Goal: Task Accomplishment & Management: Manage account settings

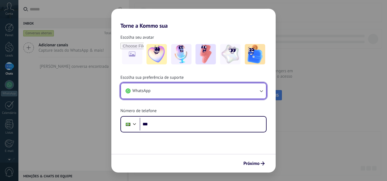
click at [221, 93] on button "WhatsApp" at bounding box center [193, 91] width 145 height 15
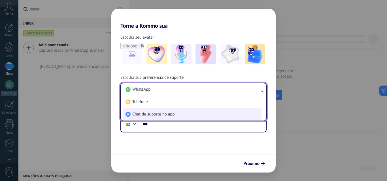
click at [206, 119] on li "Chat de suporte no app" at bounding box center [192, 114] width 138 height 12
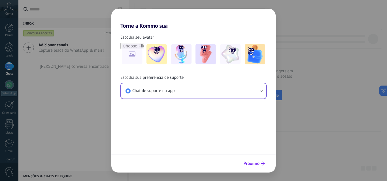
click at [254, 160] on button "Próximo" at bounding box center [254, 164] width 26 height 10
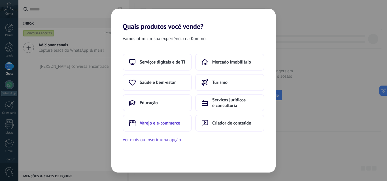
click at [184, 121] on button "Varejo e e-commerce" at bounding box center [157, 123] width 69 height 17
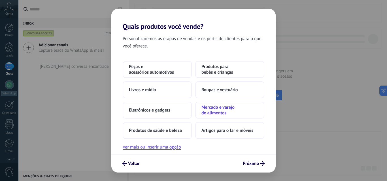
click at [243, 115] on span "Mercado e varejo de alimentos" at bounding box center [229, 110] width 57 height 11
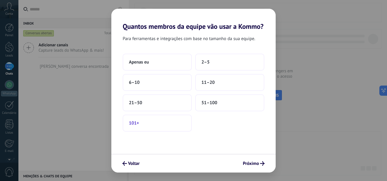
click at [179, 125] on button "101+" at bounding box center [157, 123] width 69 height 17
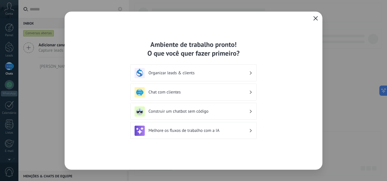
click at [316, 19] on icon "button" at bounding box center [315, 18] width 5 height 5
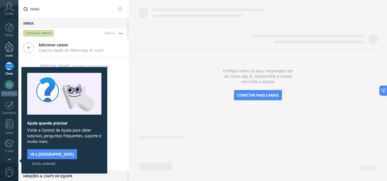
click at [12, 57] on div "Leads" at bounding box center [9, 56] width 16 height 4
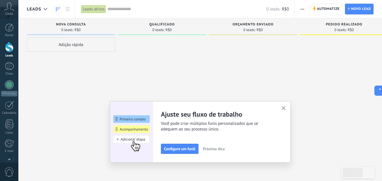
click at [284, 108] on button "button" at bounding box center [284, 109] width 7 height 8
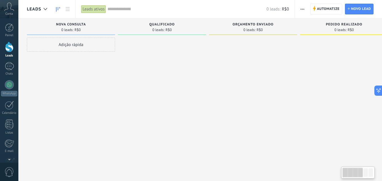
drag, startPoint x: 264, startPoint y: 108, endPoint x: 322, endPoint y: 72, distance: 68.1
click at [304, 108] on div "Etapa de leads de entrada solicitações: 0 0 0 0 0 0 0 0 0 Nova consulta 0 leads…" at bounding box center [303, 81] width 553 height 127
click at [45, 7] on div at bounding box center [45, 9] width 9 height 11
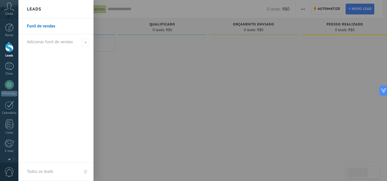
click at [213, 90] on div at bounding box center [211, 90] width 387 height 181
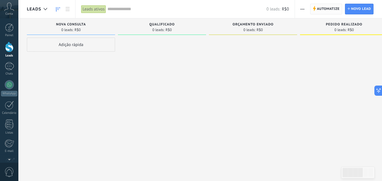
click at [332, 9] on span "Automatize" at bounding box center [328, 9] width 23 height 10
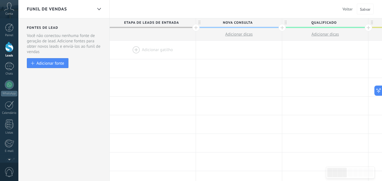
click at [238, 22] on span "Nova consulta" at bounding box center [237, 22] width 83 height 9
click at [238, 22] on input "**********" at bounding box center [237, 22] width 75 height 8
type input "**********"
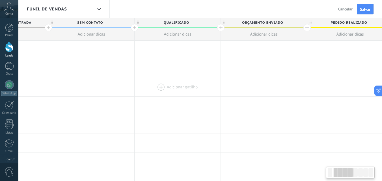
scroll to position [0, 149]
drag, startPoint x: 302, startPoint y: 82, endPoint x: 153, endPoint y: 94, distance: 149.4
click at [153, 94] on div at bounding box center [177, 87] width 86 height 18
click at [170, 24] on span "Qualificado" at bounding box center [175, 22] width 83 height 9
click at [170, 24] on input "**********" at bounding box center [175, 22] width 75 height 8
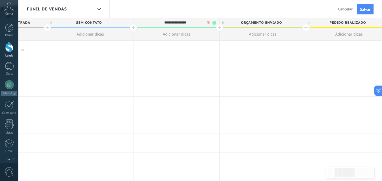
type input "**********"
click at [213, 27] on span at bounding box center [177, 27] width 86 height 1
click at [213, 22] on span at bounding box center [215, 23] width 4 height 4
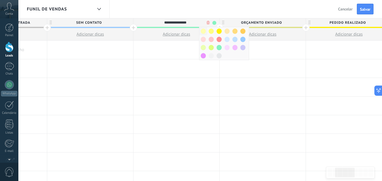
click at [203, 33] on span at bounding box center [203, 31] width 5 height 5
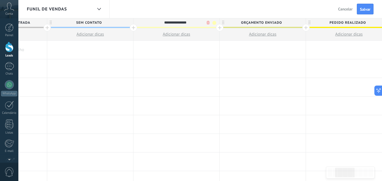
click at [262, 24] on span "Orçamento enviado" at bounding box center [261, 22] width 83 height 9
click at [262, 24] on input "**********" at bounding box center [261, 22] width 75 height 8
click at [298, 23] on input "**********" at bounding box center [261, 22] width 75 height 8
type input "**********"
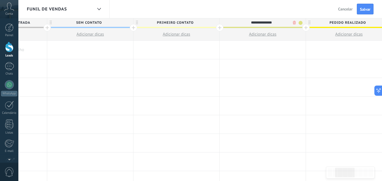
click at [300, 23] on span at bounding box center [301, 23] width 4 height 4
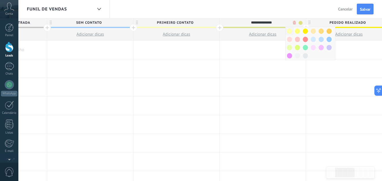
click at [291, 29] on span at bounding box center [289, 31] width 5 height 5
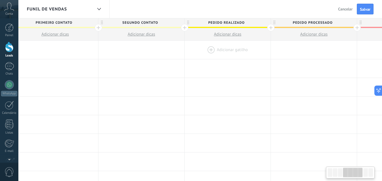
drag, startPoint x: 234, startPoint y: 79, endPoint x: 183, endPoint y: 48, distance: 59.2
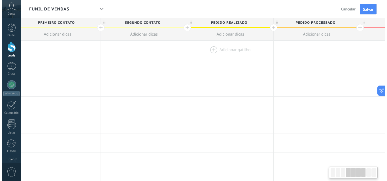
scroll to position [0, 296]
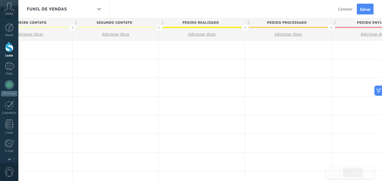
click at [200, 22] on span "Pedido realizado" at bounding box center [200, 22] width 83 height 9
click at [200, 22] on input "**********" at bounding box center [200, 22] width 75 height 8
type input "**********"
click at [241, 23] on span at bounding box center [240, 23] width 4 height 4
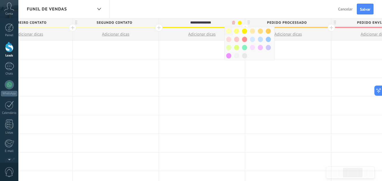
click at [231, 32] on span at bounding box center [228, 31] width 5 height 5
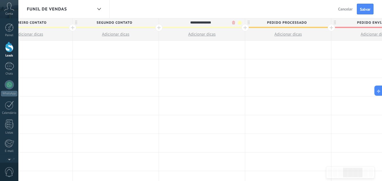
click at [287, 22] on span "Pedido processado" at bounding box center [286, 22] width 83 height 9
click at [287, 22] on input "**********" at bounding box center [287, 22] width 75 height 8
click at [287, 31] on button "Adicionar dicas" at bounding box center [288, 34] width 86 height 12
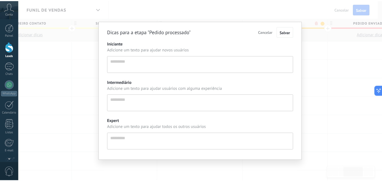
scroll to position [5, 0]
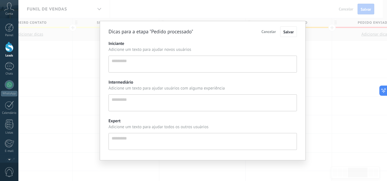
click at [268, 31] on span "Cancelar" at bounding box center [268, 31] width 14 height 5
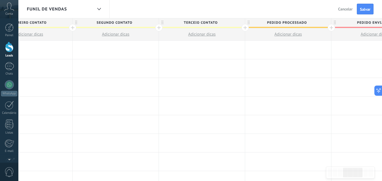
click at [279, 23] on span "Pedido processado" at bounding box center [286, 22] width 83 height 9
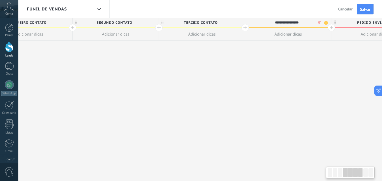
scroll to position [0, 296]
click at [279, 23] on input "**********" at bounding box center [287, 22] width 75 height 8
type input "**********"
click at [326, 23] on span at bounding box center [327, 23] width 4 height 4
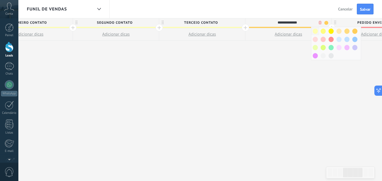
click at [313, 29] on span at bounding box center [315, 31] width 5 height 5
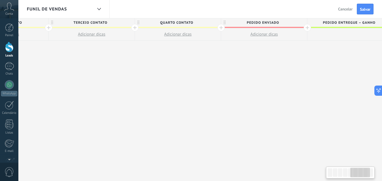
scroll to position [0, 433]
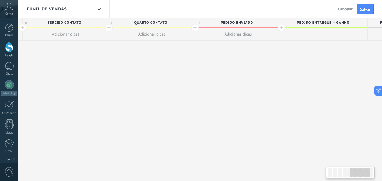
drag, startPoint x: 319, startPoint y: 70, endPoint x: 183, endPoint y: 83, distance: 137.4
click at [183, 83] on div "**********" at bounding box center [65, 99] width 777 height 163
click at [198, 27] on span "Pedido enviado" at bounding box center [236, 22] width 83 height 9
click at [198, 27] on div at bounding box center [195, 27] width 7 height 7
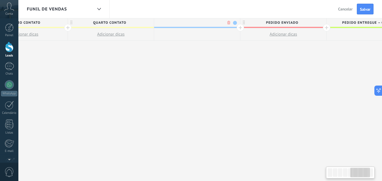
scroll to position [0, 474]
type input "**********"
click at [235, 25] on span at bounding box center [234, 23] width 4 height 4
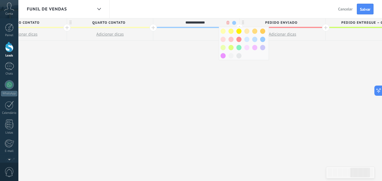
click at [219, 31] on div at bounding box center [196, 34] width 86 height 12
click at [223, 31] on span at bounding box center [223, 31] width 5 height 5
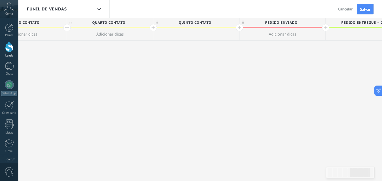
click at [240, 27] on div at bounding box center [239, 27] width 7 height 7
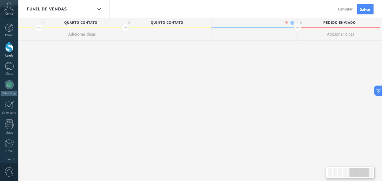
scroll to position [0, 516]
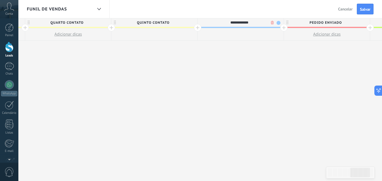
type input "**********"
click at [277, 24] on div "**********" at bounding box center [239, 22] width 83 height 8
click at [275, 20] on span "Último Contato" at bounding box center [239, 22] width 83 height 9
click at [279, 21] on span at bounding box center [279, 23] width 4 height 4
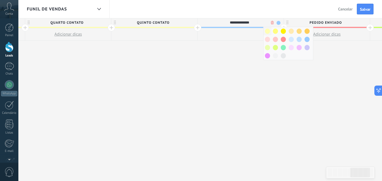
click at [268, 31] on span at bounding box center [267, 31] width 5 height 5
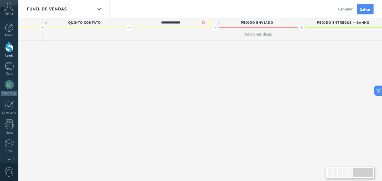
drag, startPoint x: 302, startPoint y: 53, endPoint x: 233, endPoint y: 64, distance: 70.0
click at [233, 64] on div "**********" at bounding box center [0, 99] width 950 height 163
click at [214, 29] on div at bounding box center [214, 27] width 7 height 7
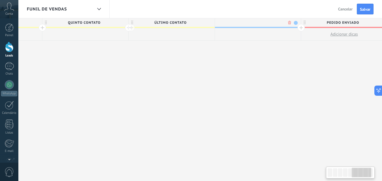
scroll to position [0, 627]
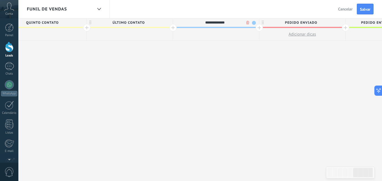
type input "**********"
click at [254, 22] on span at bounding box center [254, 23] width 4 height 4
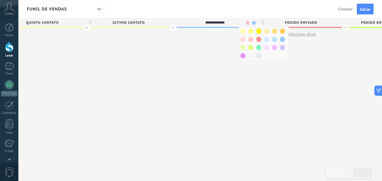
click at [261, 31] on span at bounding box center [259, 31] width 5 height 5
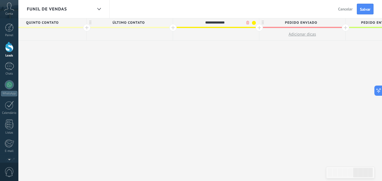
click at [253, 23] on span at bounding box center [254, 23] width 4 height 4
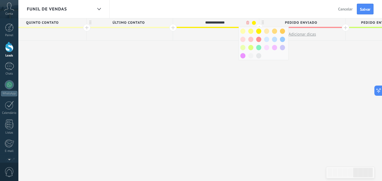
click at [283, 34] on div at bounding box center [283, 31] width 8 height 8
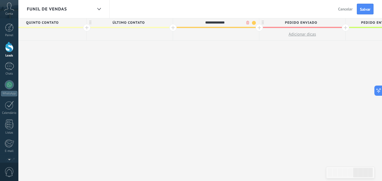
click at [262, 28] on div at bounding box center [259, 27] width 7 height 7
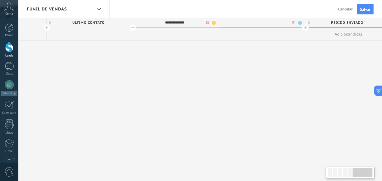
scroll to position [0, 669]
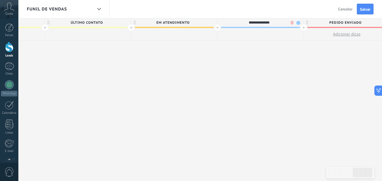
type input "**********"
click at [297, 23] on span at bounding box center [299, 23] width 4 height 4
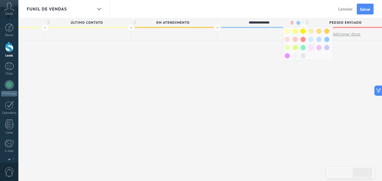
click at [314, 48] on div at bounding box center [311, 48] width 8 height 8
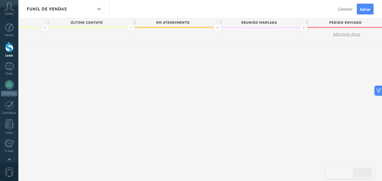
click at [304, 27] on div at bounding box center [303, 27] width 7 height 7
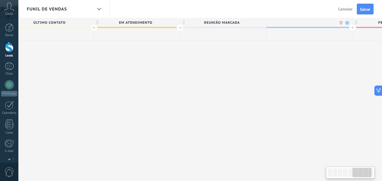
scroll to position [0, 711]
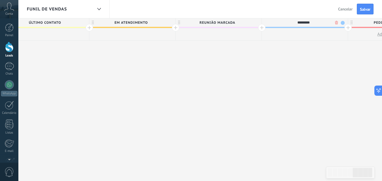
type input "*********"
click at [344, 21] on span at bounding box center [343, 23] width 4 height 4
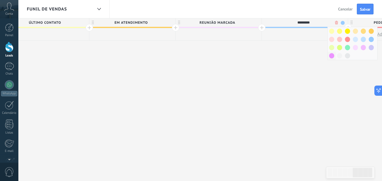
click at [333, 55] on span at bounding box center [332, 55] width 5 height 5
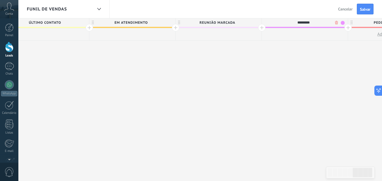
click at [348, 26] on div at bounding box center [348, 27] width 7 height 7
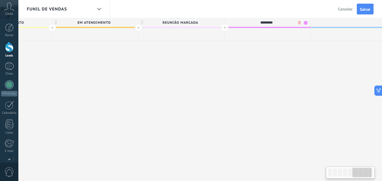
scroll to position [0, 753]
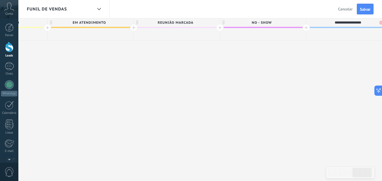
type input "**********"
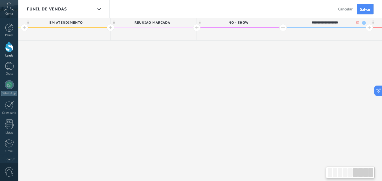
drag, startPoint x: 357, startPoint y: 67, endPoint x: 341, endPoint y: 65, distance: 15.9
click at [363, 23] on span "Reunião Apresentada" at bounding box center [324, 22] width 83 height 9
click at [363, 23] on span at bounding box center [364, 23] width 4 height 4
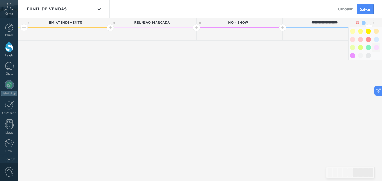
click at [374, 46] on div at bounding box center [377, 48] width 8 height 8
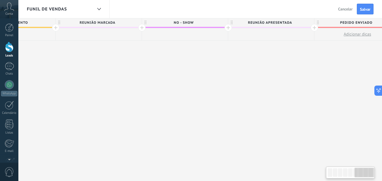
scroll to position [0, 834]
drag, startPoint x: 349, startPoint y: 70, endPoint x: 292, endPoint y: 72, distance: 57.2
click at [347, 22] on span "Pedido enviado" at bounding box center [353, 22] width 83 height 9
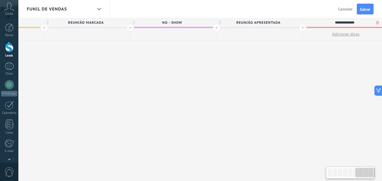
click at [347, 22] on input "**********" at bounding box center [344, 22] width 75 height 8
type input "*"
type input "**********"
click at [364, 8] on span "Salvar" at bounding box center [365, 9] width 10 height 4
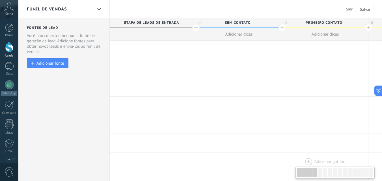
drag, startPoint x: 347, startPoint y: 169, endPoint x: 284, endPoint y: 169, distance: 63.1
click at [284, 169] on body ".abccls-1,.abccls-2{fill-rule:evenodd}.abccls-2{fill:#fff} .abfcls-1{fill:none}…" at bounding box center [191, 90] width 382 height 181
click at [308, 48] on div at bounding box center [326, 50] width 86 height 18
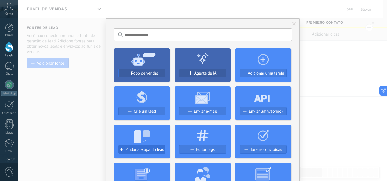
click at [160, 151] on span "Mudar a etapa do lead" at bounding box center [144, 150] width 39 height 5
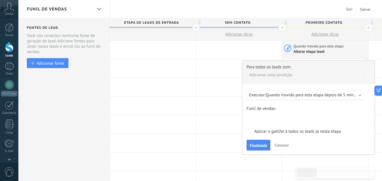
click at [275, 90] on div "Para todos os leads com: Adicionar uma condição Executar: Quando movido para es…" at bounding box center [308, 108] width 133 height 95
click at [274, 94] on span "Quando movido para esta etapa depois de 5 minutos" at bounding box center [314, 95] width 96 height 5
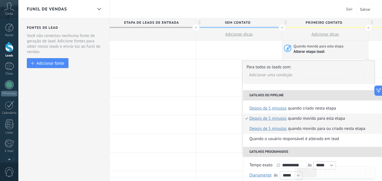
click at [277, 128] on span "depois de 5 minutos" at bounding box center [268, 129] width 37 height 10
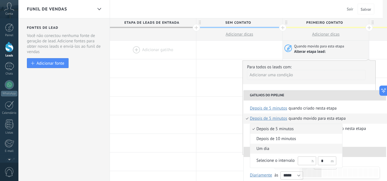
click at [311, 150] on span "um dia" at bounding box center [293, 149] width 86 height 6
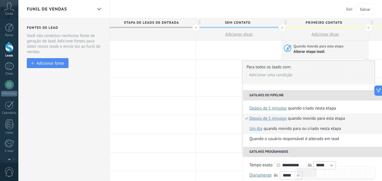
click at [307, 128] on div "Quando movido para ou criado nesta etapa" at bounding box center [302, 129] width 77 height 10
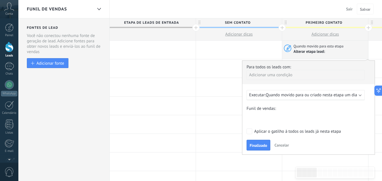
click at [0, 0] on div "Sem contato Primeiro COntato Segundo COntato Terceio Contato Quarto COntato Qui…" at bounding box center [0, 0] width 0 height 0
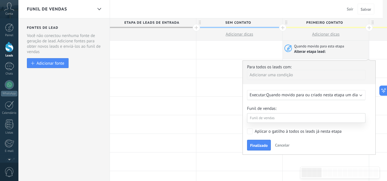
click at [0, 0] on label "Segundo COntato" at bounding box center [0, 0] width 0 height 0
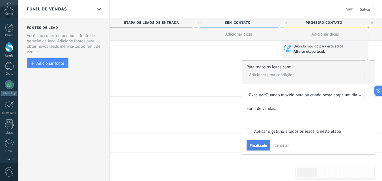
click at [257, 143] on button "Finalizado" at bounding box center [259, 145] width 24 height 11
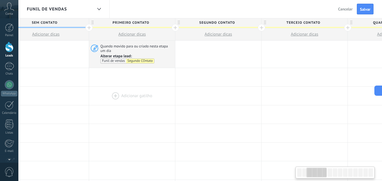
scroll to position [0, 207]
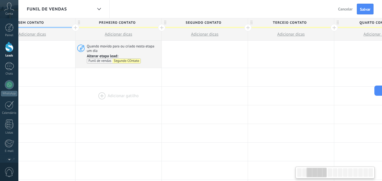
drag, startPoint x: 309, startPoint y: 99, endPoint x: 102, endPoint y: 104, distance: 207.0
click at [102, 104] on div at bounding box center [119, 96] width 86 height 18
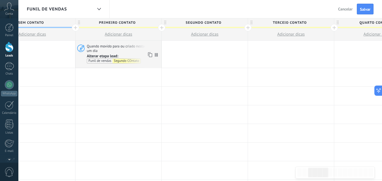
click at [148, 54] on icon at bounding box center [150, 54] width 6 height 7
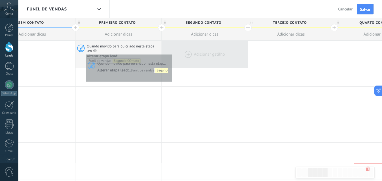
click at [171, 53] on div at bounding box center [205, 54] width 86 height 27
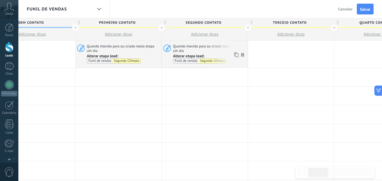
click at [171, 53] on div "Quando movido para ou criado nesta etapa um dia Alterar etapa lead: Funil de ve…" at bounding box center [205, 54] width 86 height 20
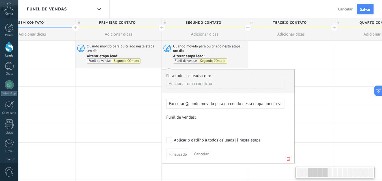
click at [195, 102] on span "Quando movido para ou criado nesta etapa um dia" at bounding box center [231, 103] width 91 height 5
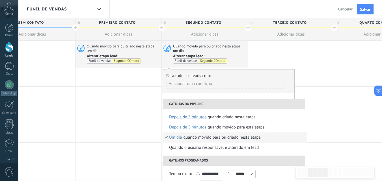
click at [179, 136] on span "um dia" at bounding box center [175, 138] width 13 height 10
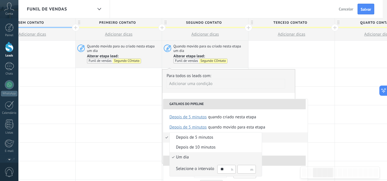
click at [222, 167] on input "**" at bounding box center [226, 169] width 18 height 9
type input "**"
click at [206, 171] on div "Selecione o intervalo" at bounding box center [195, 169] width 38 height 6
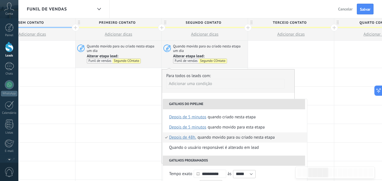
click at [216, 138] on div "Quando movido para ou criado nesta etapa" at bounding box center [236, 138] width 77 height 10
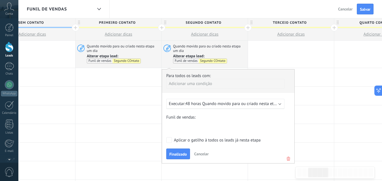
click at [0, 0] on div "Sem contato Primeiro COntato Segundo COntato Terceio Contato Quarto COntato Qui…" at bounding box center [0, 0] width 0 height 0
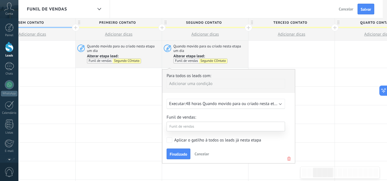
click at [0, 0] on label "Terceio Contato" at bounding box center [0, 0] width 0 height 0
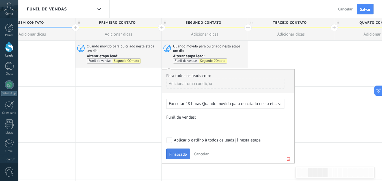
click at [181, 157] on button "Finalizado" at bounding box center [178, 154] width 24 height 11
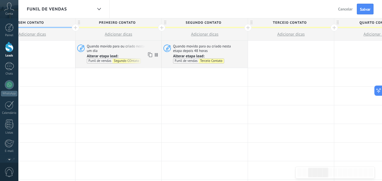
click at [148, 55] on icon at bounding box center [150, 54] width 6 height 7
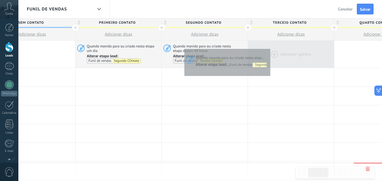
click at [269, 48] on div at bounding box center [291, 54] width 86 height 27
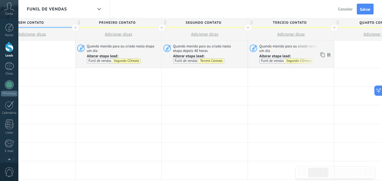
click at [277, 56] on span "Alterar etapa lead:" at bounding box center [275, 56] width 31 height 5
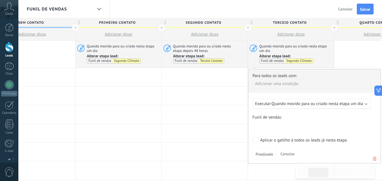
click at [0, 0] on div "Sem contato Primeiro COntato Segundo COntato Terceio Contato Quarto COntato Qui…" at bounding box center [0, 0] width 0 height 0
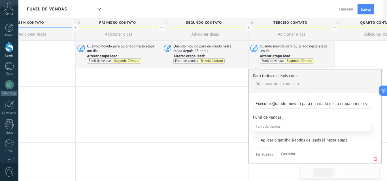
click at [0, 0] on label "Quarto COntato" at bounding box center [0, 0] width 0 height 0
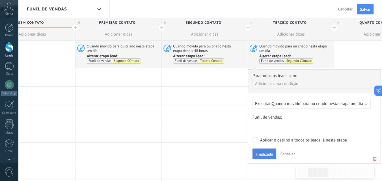
click at [265, 153] on span "Finalizado" at bounding box center [265, 155] width 18 height 4
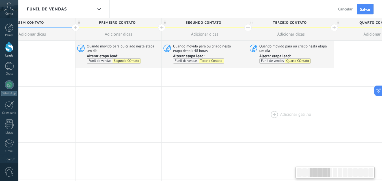
scroll to position [0, 243]
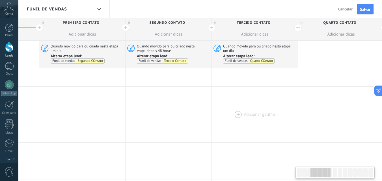
drag, startPoint x: 280, startPoint y: 123, endPoint x: 270, endPoint y: 122, distance: 9.9
click at [345, 21] on span "Quarto COntato" at bounding box center [339, 22] width 83 height 9
click at [344, 22] on input "**********" at bounding box center [340, 22] width 75 height 8
type input "**********"
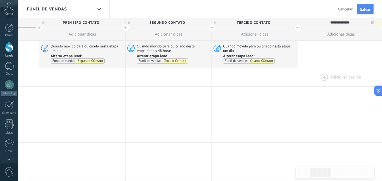
click at [329, 76] on div at bounding box center [341, 77] width 86 height 18
click at [282, 55] on span "Alterar etapa lead: Funil de vendas Quarto COntato" at bounding box center [259, 59] width 73 height 10
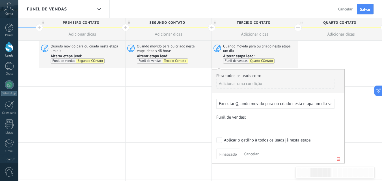
click at [0, 0] on div "Sem contato Primeiro COntato Segundo COntato Terceio Contato Quarto COntato Qui…" at bounding box center [0, 0] width 0 height 0
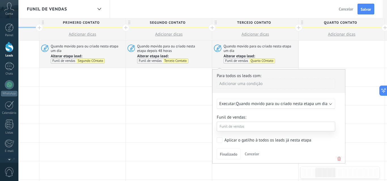
click at [0, 0] on label "Quarto COntato" at bounding box center [0, 0] width 0 height 0
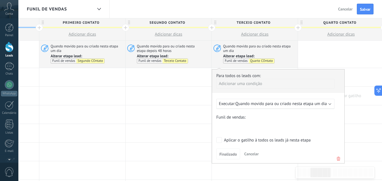
click at [352, 87] on div at bounding box center [341, 96] width 86 height 18
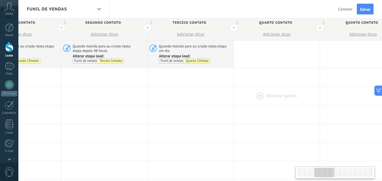
scroll to position [0, 325]
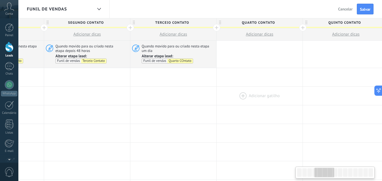
drag, startPoint x: 312, startPoint y: 97, endPoint x: 264, endPoint y: 100, distance: 48.8
click at [264, 100] on div at bounding box center [260, 96] width 86 height 18
click at [118, 55] on use at bounding box center [119, 54] width 4 height 5
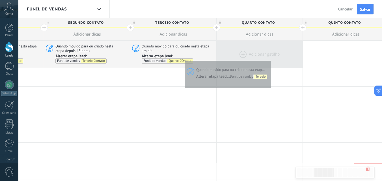
click at [270, 59] on div at bounding box center [260, 54] width 86 height 27
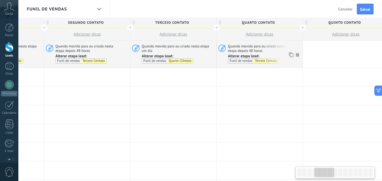
click at [255, 56] on span "Alterar etapa lead:" at bounding box center [243, 56] width 31 height 5
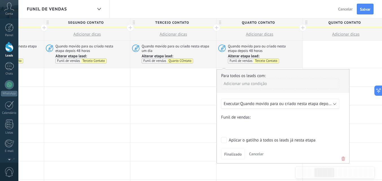
click at [0, 0] on div "Sem contato Primeiro COntato Segundo COntato Terceio Contato Quarto COntato Qui…" at bounding box center [0, 0] width 0 height 0
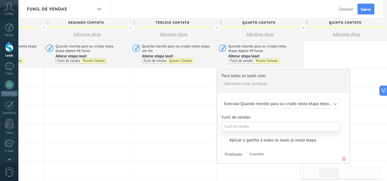
click at [0, 0] on label "Quinto Contato" at bounding box center [0, 0] width 0 height 0
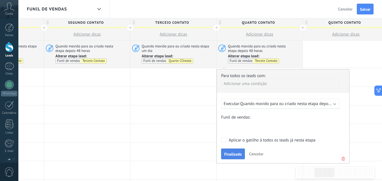
click at [232, 151] on button "Finalizado" at bounding box center [233, 154] width 24 height 11
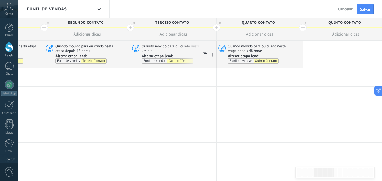
click at [204, 55] on use at bounding box center [205, 54] width 4 height 5
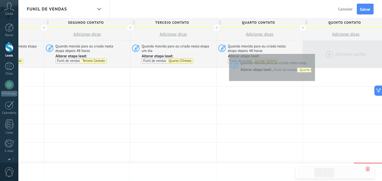
click at [328, 50] on div at bounding box center [346, 54] width 86 height 27
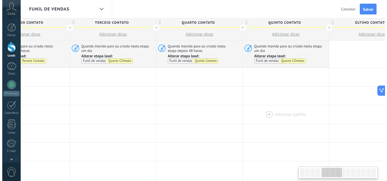
scroll to position [0, 503]
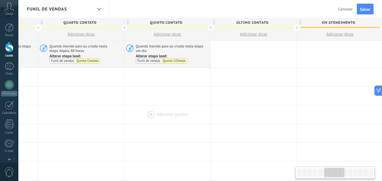
drag, startPoint x: 326, startPoint y: 99, endPoint x: 147, endPoint y: 109, distance: 179.0
click at [163, 56] on span "Alterar etapa lead:" at bounding box center [151, 56] width 31 height 5
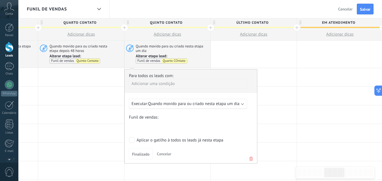
click at [0, 0] on div "Sem contato Primeiro COntato Segundo COntato Terceio Contato Quarto COntato Qui…" at bounding box center [0, 0] width 0 height 0
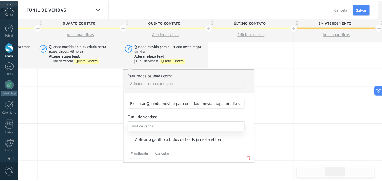
scroll to position [109, 0]
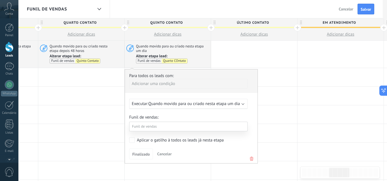
click at [0, 0] on label "Último Contato" at bounding box center [0, 0] width 0 height 0
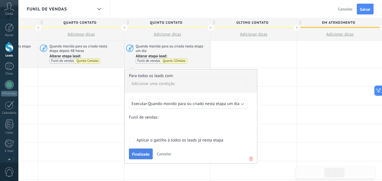
click at [145, 150] on button "Finalizado" at bounding box center [141, 154] width 24 height 11
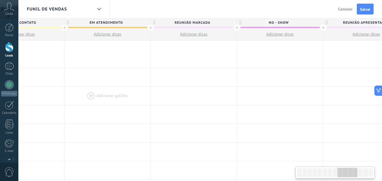
scroll to position [0, 739]
drag, startPoint x: 341, startPoint y: 103, endPoint x: 136, endPoint y: 104, distance: 205.3
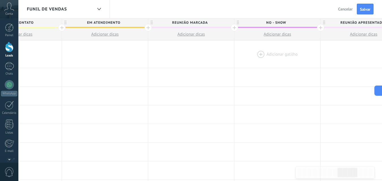
click at [262, 54] on div at bounding box center [278, 54] width 86 height 27
click at [259, 53] on div at bounding box center [278, 54] width 86 height 27
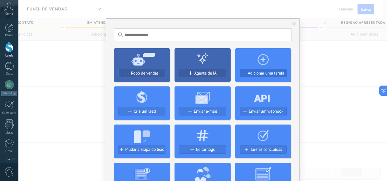
click at [246, 72] on div "Adicionar uma tarefa" at bounding box center [263, 73] width 46 height 5
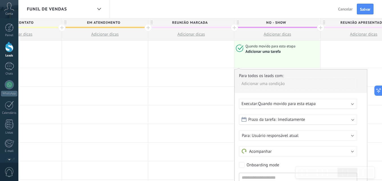
click at [266, 106] on span "Quando movido para esta etapa" at bounding box center [287, 103] width 58 height 5
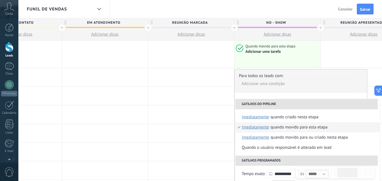
click at [281, 138] on div "Quando movido para ou criado nesta etapa" at bounding box center [309, 138] width 77 height 10
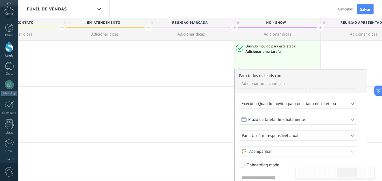
click at [268, 123] on div "Prazo da tarefa: Imediatamente" at bounding box center [298, 120] width 118 height 10
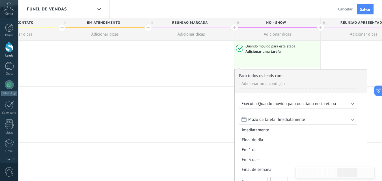
scroll to position [142, 0]
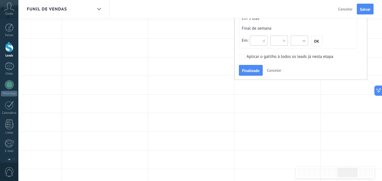
click at [297, 41] on input "text" at bounding box center [300, 41] width 18 height 10
type input "**"
click at [317, 39] on span "OK" at bounding box center [317, 41] width 5 height 4
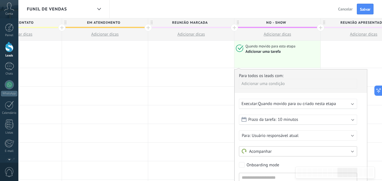
click at [263, 154] on button "Acompanhar" at bounding box center [298, 152] width 118 height 10
click at [258, 169] on span "Personalizar" at bounding box center [296, 171] width 120 height 6
type input "**********"
click at [262, 174] on textarea at bounding box center [298, 182] width 118 height 16
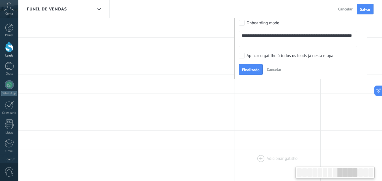
scroll to position [146, 0]
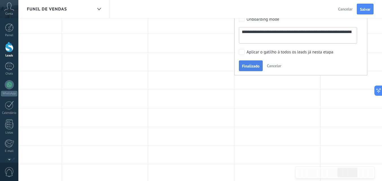
type textarea "**********"
click at [258, 70] on button "Finalizado" at bounding box center [251, 66] width 24 height 11
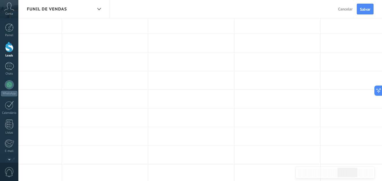
scroll to position [0, 0]
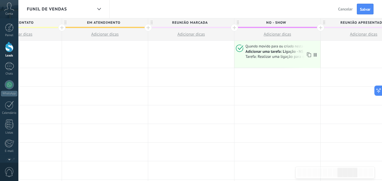
click at [307, 53] on use at bounding box center [309, 54] width 4 height 5
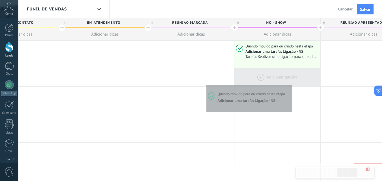
click at [291, 84] on div at bounding box center [278, 77] width 86 height 18
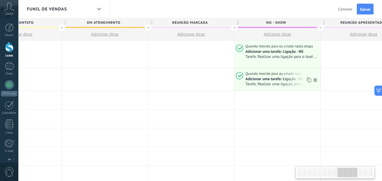
click at [301, 79] on div "Adicionar uma tarefa: Ligação - NS" at bounding box center [275, 79] width 58 height 5
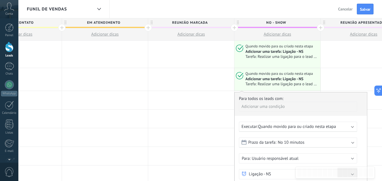
click at [262, 129] on span "Quando movido para ou criado nesta etapa" at bounding box center [297, 126] width 78 height 5
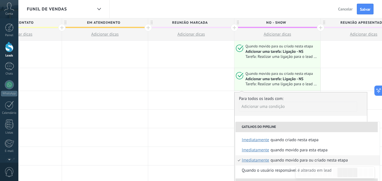
click at [255, 163] on span "imediatamente" at bounding box center [255, 161] width 27 height 10
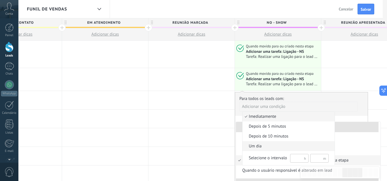
click at [270, 150] on li "um dia" at bounding box center [288, 147] width 92 height 10
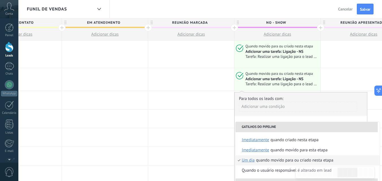
click at [279, 159] on div "Quando movido para ou criado nesta etapa" at bounding box center [295, 161] width 77 height 10
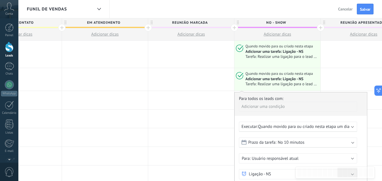
scroll to position [142, 0]
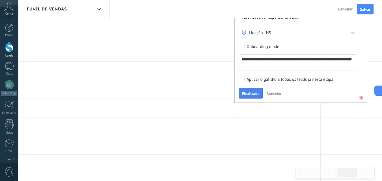
click at [252, 94] on span "Finalizado" at bounding box center [251, 94] width 18 height 4
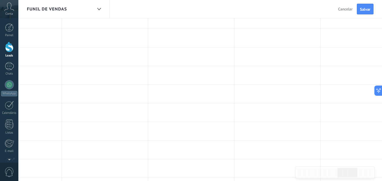
scroll to position [0, 0]
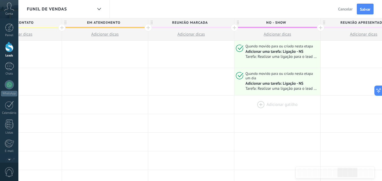
click at [257, 103] on div at bounding box center [278, 105] width 86 height 18
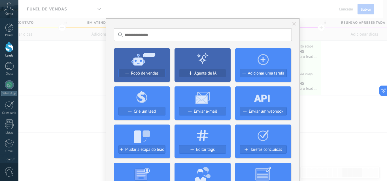
click at [317, 59] on div "Sem resultados. Robô de vendas Agente de IA Adicionar uma tarefa Crie um lead E…" at bounding box center [202, 90] width 368 height 181
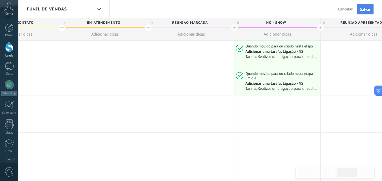
click at [370, 8] on span "Salvar" at bounding box center [365, 9] width 10 height 4
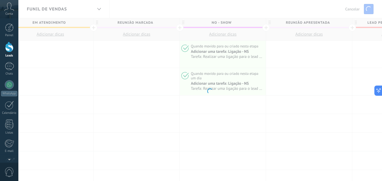
scroll to position [0, 796]
drag, startPoint x: 349, startPoint y: 91, endPoint x: 244, endPoint y: 104, distance: 105.2
click at [244, 104] on body ".abccls-1,.abccls-2{fill-rule:evenodd}.abccls-2{fill:#fff} .abfcls-1{fill:none}…" at bounding box center [191, 90] width 382 height 181
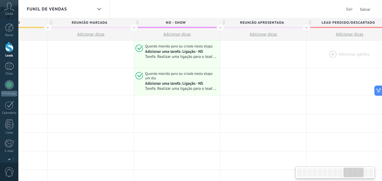
drag, startPoint x: 316, startPoint y: 80, endPoint x: 330, endPoint y: 57, distance: 26.4
click at [267, 80] on div at bounding box center [264, 81] width 86 height 27
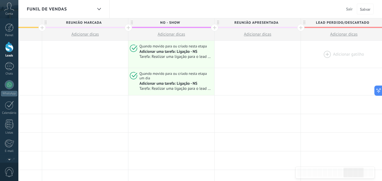
click at [327, 55] on div at bounding box center [344, 54] width 86 height 27
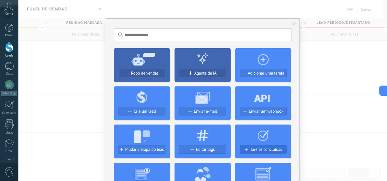
click at [253, 151] on span "Tarefas concluídas" at bounding box center [266, 150] width 32 height 5
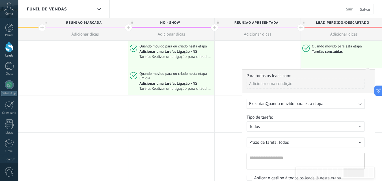
click at [281, 107] on div "Executar: Quando movido para esta etapa" at bounding box center [306, 104] width 118 height 10
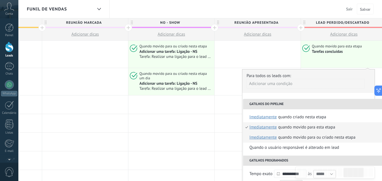
click at [310, 139] on div "Quando movido para ou criado nesta etapa" at bounding box center [317, 138] width 77 height 10
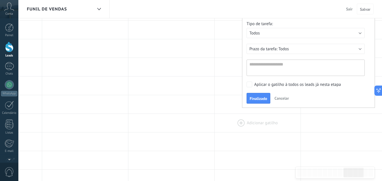
scroll to position [94, 0]
click at [259, 101] on button "Finalizado" at bounding box center [259, 98] width 24 height 11
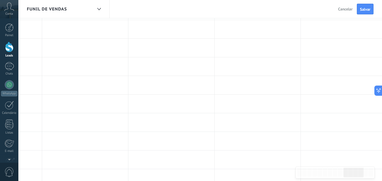
click at [371, 7] on button "Salvar" at bounding box center [365, 9] width 17 height 11
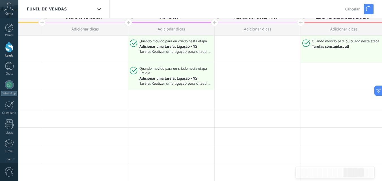
scroll to position [0, 0]
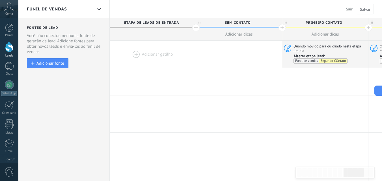
scroll to position [0, 845]
